Goal: Complete application form

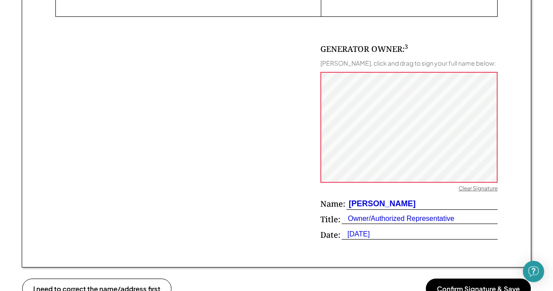
scroll to position [620, 0]
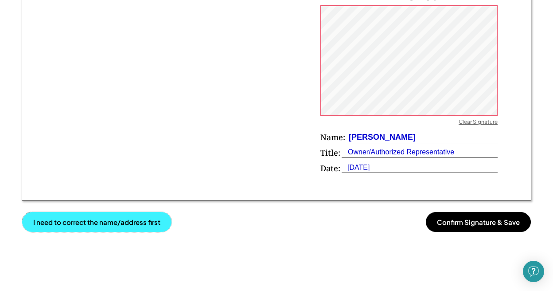
click at [52, 227] on button "I need to correct the name/address first" at bounding box center [96, 222] width 149 height 20
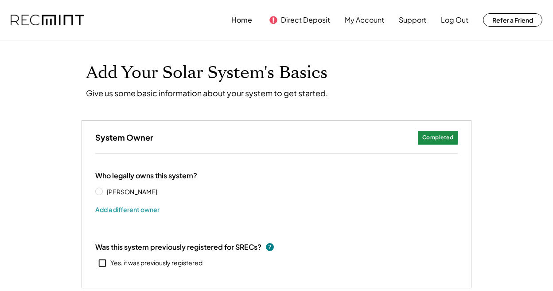
select select
type input "**********"
type input "*********"
type input "**********"
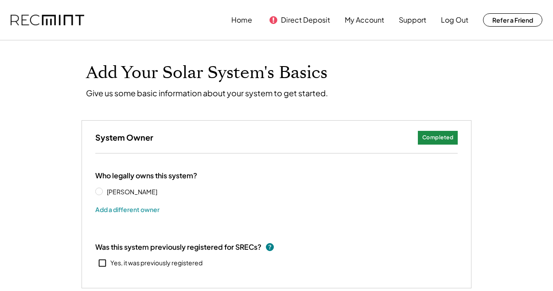
select select "**********"
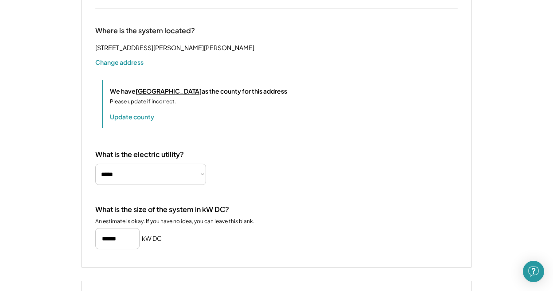
scroll to position [310, 0]
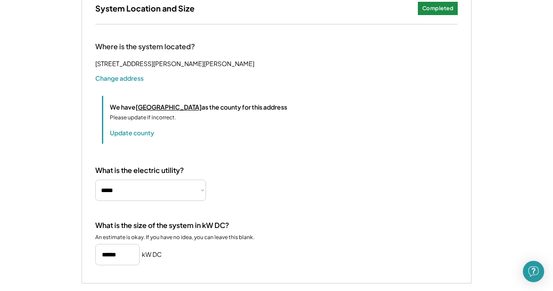
click at [125, 264] on input "input" at bounding box center [117, 254] width 44 height 21
type input "******"
click at [261, 254] on div "What is the size of the system in kW DC? An estimate is okay. If you have no id…" at bounding box center [276, 243] width 363 height 44
click at [309, 241] on div "What is the size of the system in kW DC? An estimate is okay. If you have no id…" at bounding box center [276, 243] width 363 height 44
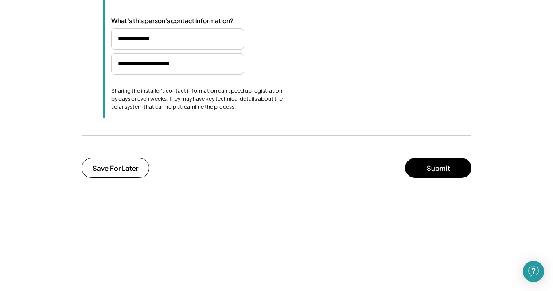
scroll to position [798, 0]
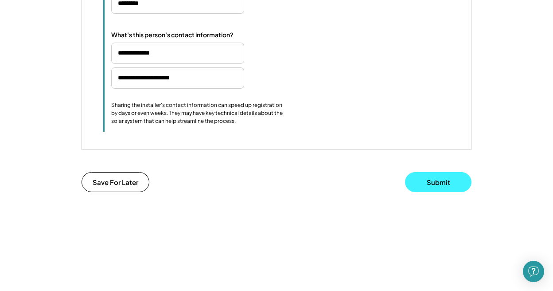
click at [441, 192] on button "Submit" at bounding box center [438, 182] width 66 height 20
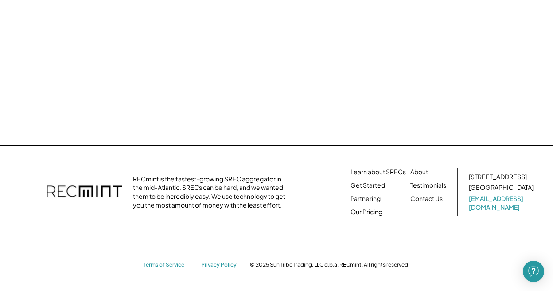
scroll to position [0, 0]
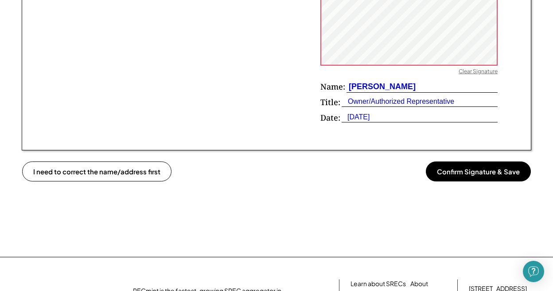
scroll to position [709, 0]
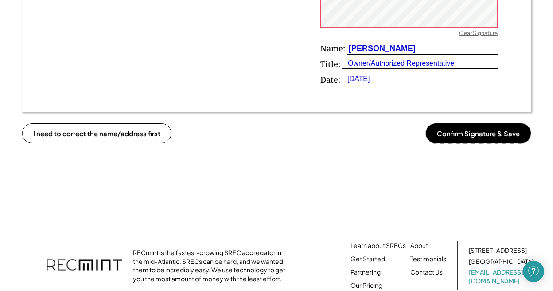
click at [480, 136] on button "Confirm Signature & Save" at bounding box center [478, 133] width 105 height 20
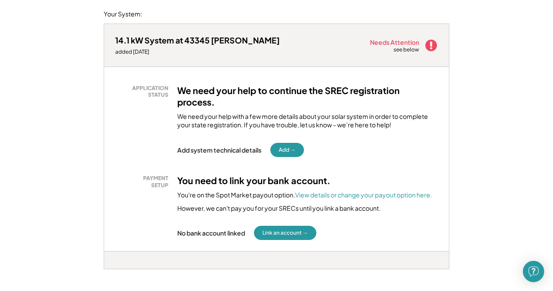
scroll to position [89, 0]
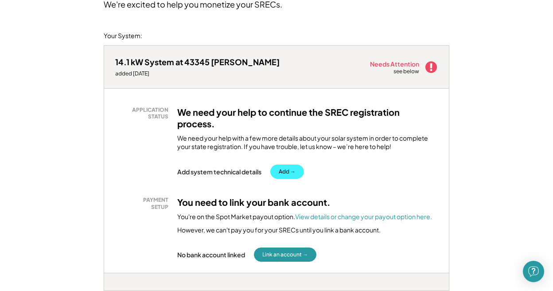
click at [290, 172] on button "Add →" at bounding box center [287, 171] width 34 height 14
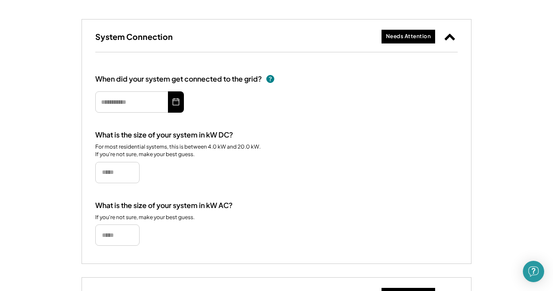
scroll to position [133, 0]
click at [178, 101] on icon at bounding box center [176, 101] width 9 height 14
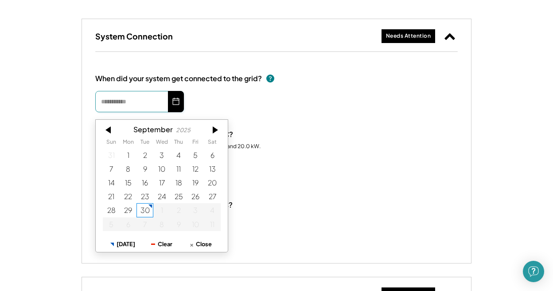
click at [121, 99] on input "text" at bounding box center [139, 101] width 89 height 21
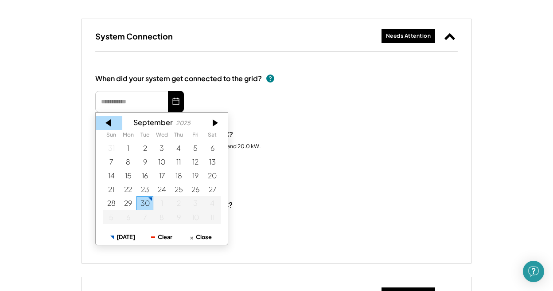
click at [108, 125] on div at bounding box center [109, 123] width 27 height 14
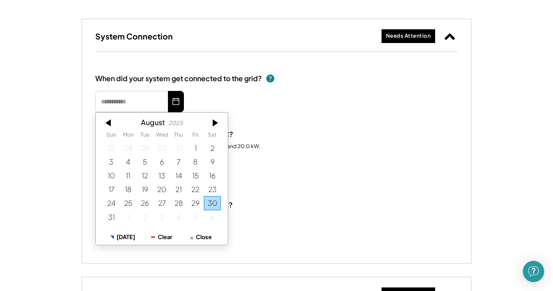
click at [108, 125] on div at bounding box center [109, 123] width 27 height 14
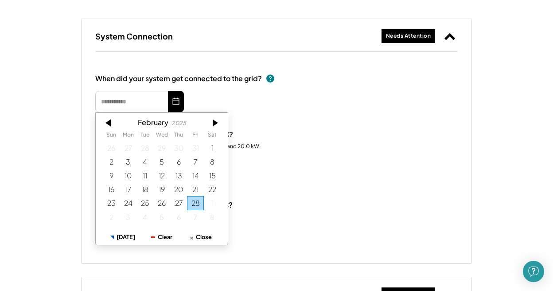
click at [108, 125] on div at bounding box center [109, 123] width 27 height 14
click at [126, 201] on div "30" at bounding box center [128, 203] width 17 height 14
type input "**********"
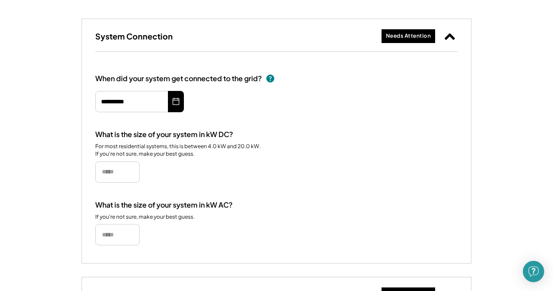
click at [192, 234] on div "What is the size of your system in kW AC? If you're not sure, make your best gu…" at bounding box center [276, 222] width 363 height 45
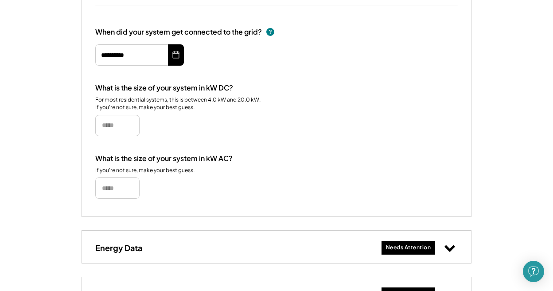
scroll to position [222, 0]
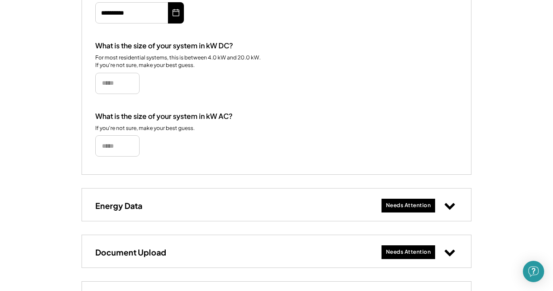
click at [445, 207] on icon at bounding box center [450, 205] width 12 height 12
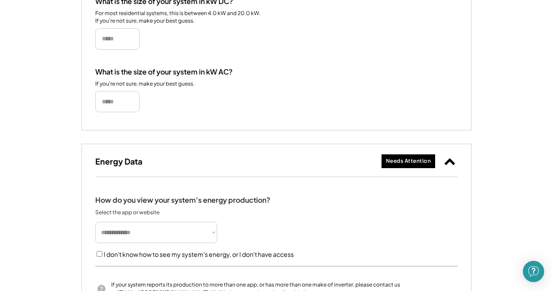
scroll to position [310, 0]
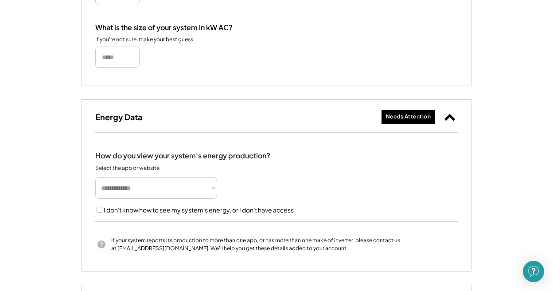
click at [190, 193] on select "**********" at bounding box center [156, 187] width 122 height 21
select select "**********"
click at [95, 177] on select "**********" at bounding box center [156, 187] width 122 height 21
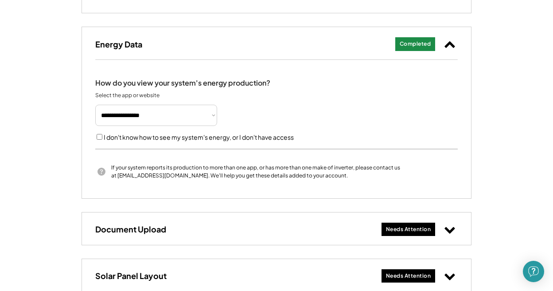
scroll to position [399, 0]
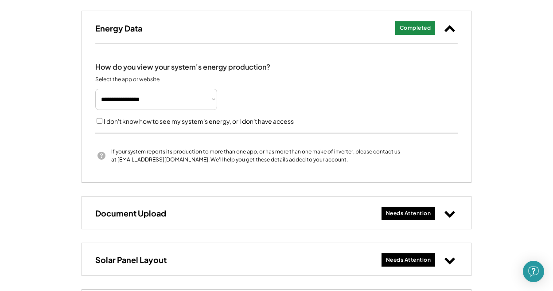
click at [412, 214] on div "Needs Attention" at bounding box center [408, 214] width 45 height 8
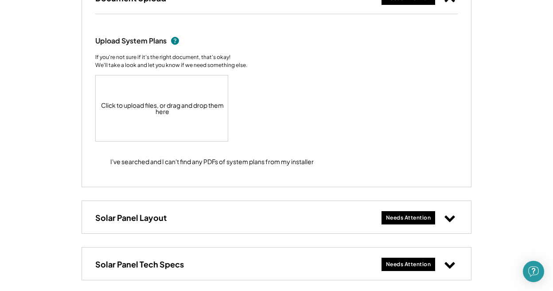
scroll to position [620, 0]
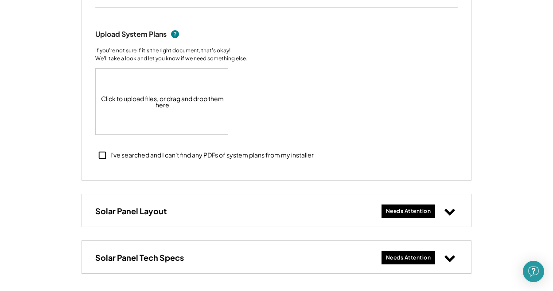
click at [422, 213] on div "Needs Attention" at bounding box center [408, 211] width 45 height 8
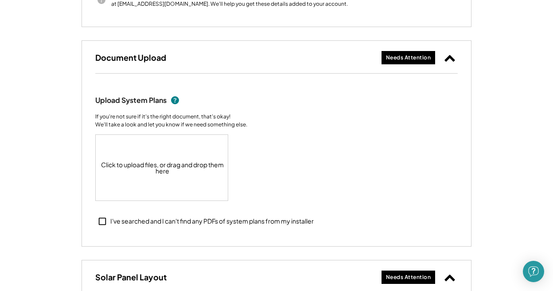
scroll to position [532, 0]
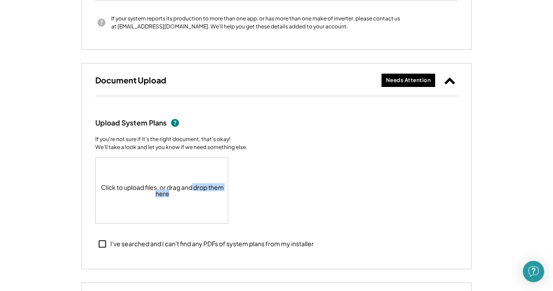
drag, startPoint x: 191, startPoint y: 185, endPoint x: 216, endPoint y: 191, distance: 25.5
click at [216, 191] on div "Click to upload files, or drag and drop them here" at bounding box center [162, 190] width 133 height 66
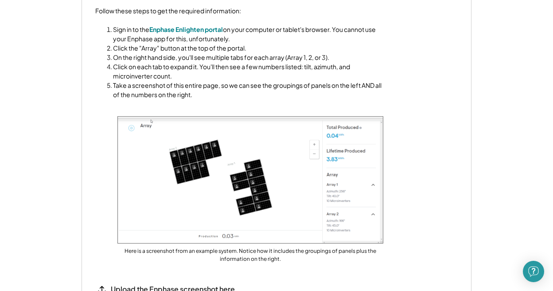
scroll to position [886, 0]
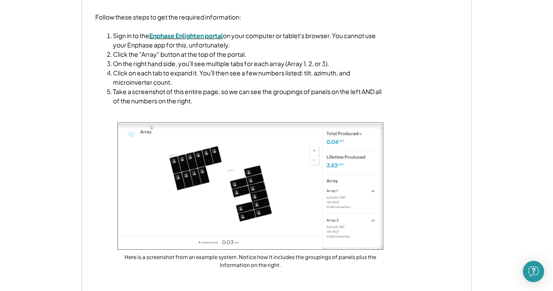
click at [195, 35] on font "Enphase Enlighten portal" at bounding box center [186, 35] width 74 height 8
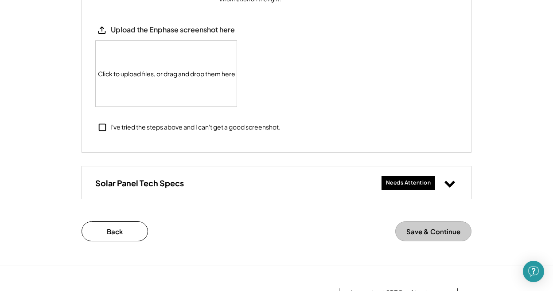
scroll to position [1152, 0]
click at [421, 186] on div "Needs Attention" at bounding box center [408, 183] width 45 height 8
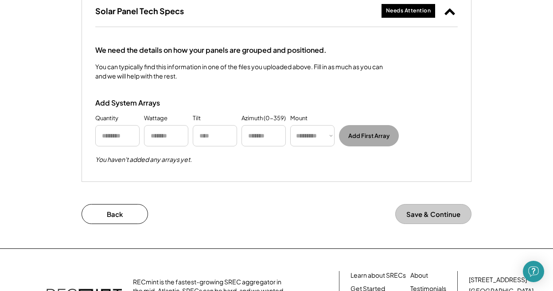
scroll to position [1330, 0]
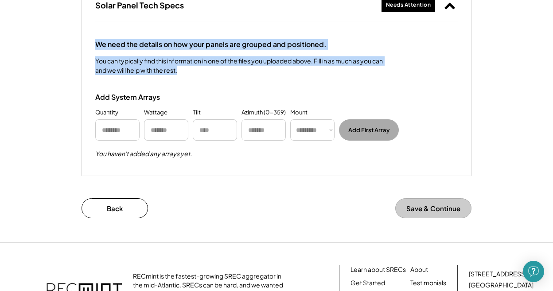
drag, startPoint x: 95, startPoint y: 44, endPoint x: 277, endPoint y: 70, distance: 184.0
click at [277, 70] on div "We need the details on how your panels are grouped and positioned. You can typi…" at bounding box center [276, 98] width 389 height 154
click at [261, 77] on div "We need the details on how your panels are grouped and positioned. You can typi…" at bounding box center [276, 98] width 389 height 154
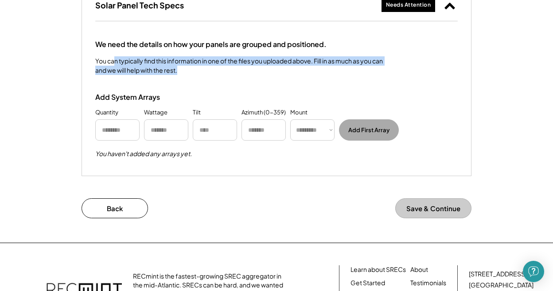
drag, startPoint x: 114, startPoint y: 60, endPoint x: 234, endPoint y: 66, distance: 119.8
click at [234, 66] on div "You can typically find this information in one of the files you uploaded above.…" at bounding box center [239, 65] width 288 height 19
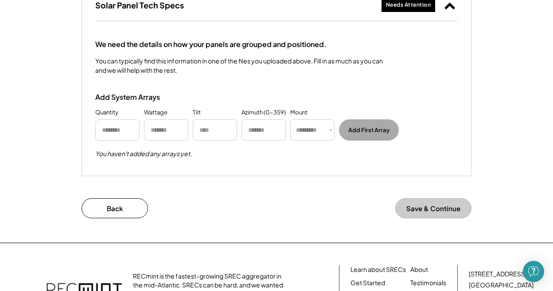
click at [211, 159] on div "We need the details on how your panels are grouped and positioned. You can typi…" at bounding box center [276, 98] width 389 height 154
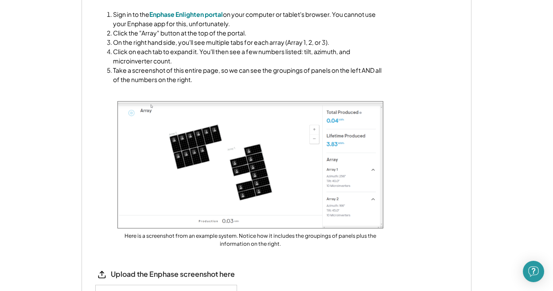
scroll to position [886, 0]
